Goal: Task Accomplishment & Management: Complete application form

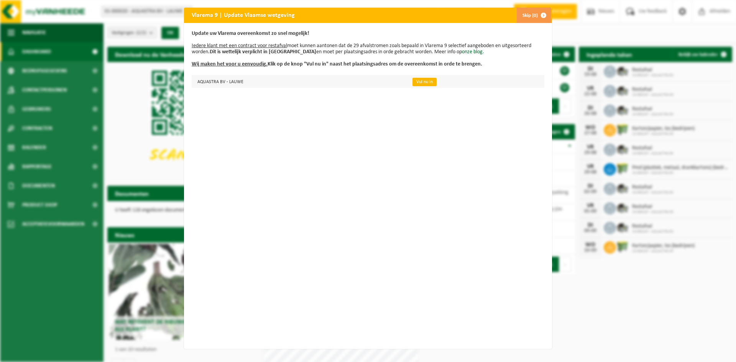
click at [417, 81] on link "Vul nu in" at bounding box center [424, 82] width 24 height 8
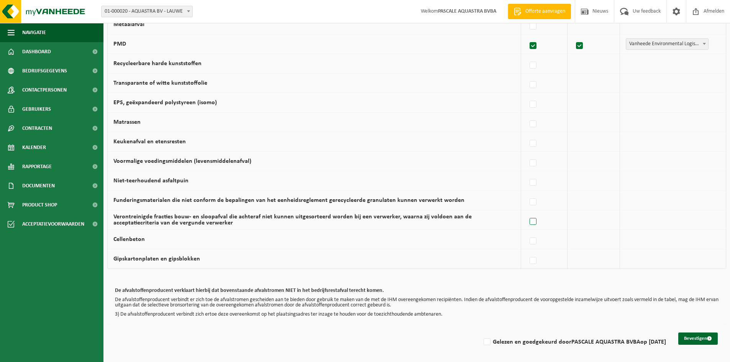
scroll to position [433, 0]
click at [694, 338] on button "Bevestigen" at bounding box center [697, 337] width 39 height 12
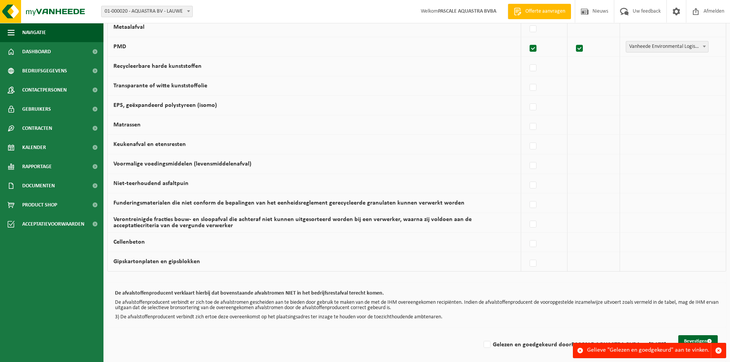
scroll to position [433, 0]
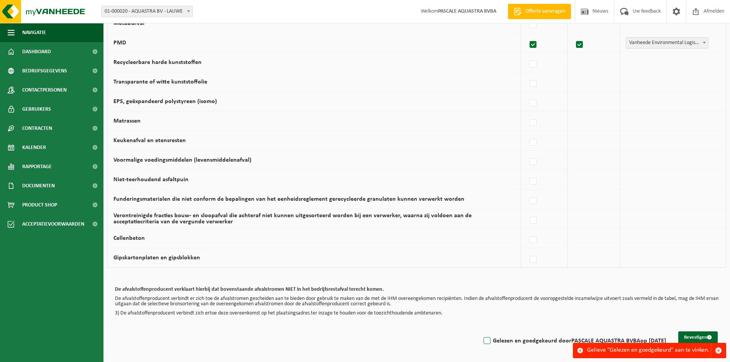
click at [483, 341] on label "Gelezen en goedgekeurd door PASCALE AQUASTRA BVBA op 19/08/25" at bounding box center [574, 340] width 184 height 11
click at [481, 331] on input "Gelezen en goedgekeurd door PASCALE AQUASTRA BVBA op 19/08/25" at bounding box center [480, 331] width 0 height 0
checkbox input "true"
click at [700, 337] on button "Bevestigen" at bounding box center [697, 337] width 39 height 12
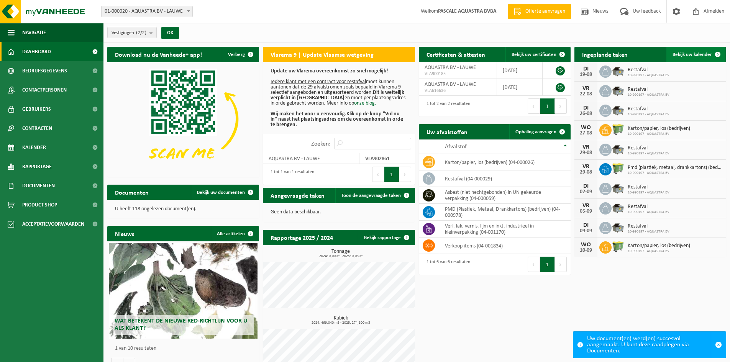
click at [718, 54] on span at bounding box center [717, 54] width 15 height 15
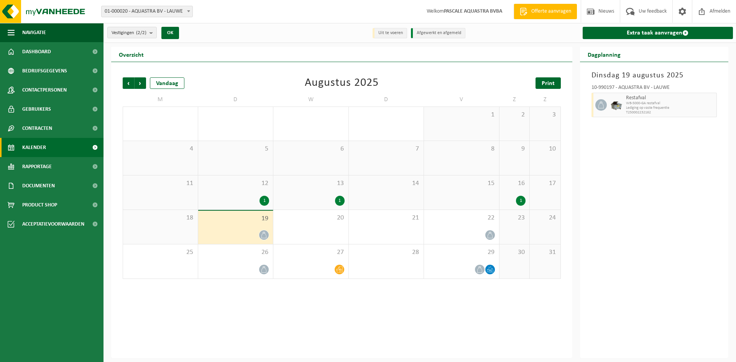
click at [555, 80] on link "Print" at bounding box center [547, 82] width 25 height 11
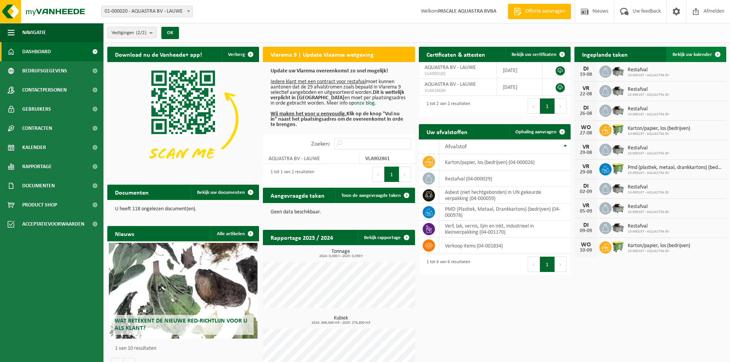
click at [718, 54] on span at bounding box center [717, 54] width 15 height 15
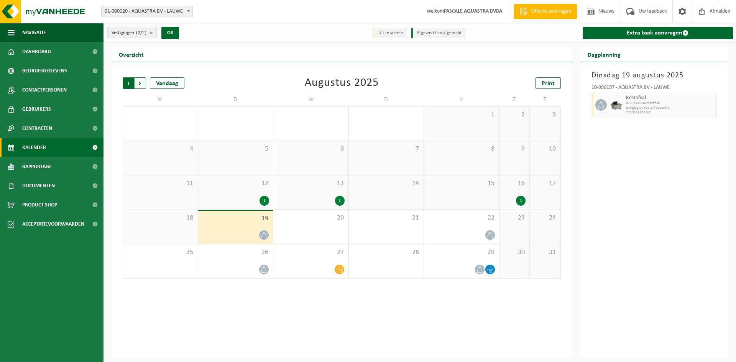
click at [141, 84] on span "Volgende" at bounding box center [139, 82] width 11 height 11
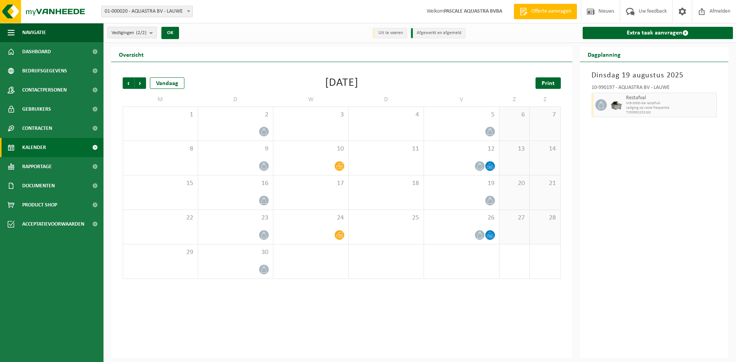
click at [549, 81] on span "Print" at bounding box center [547, 83] width 13 height 6
click at [143, 85] on span "Volgende" at bounding box center [139, 82] width 11 height 11
click at [548, 83] on span "Print" at bounding box center [547, 83] width 13 height 6
click at [139, 85] on span "Volgende" at bounding box center [139, 82] width 11 height 11
